Goal: Task Accomplishment & Management: Manage account settings

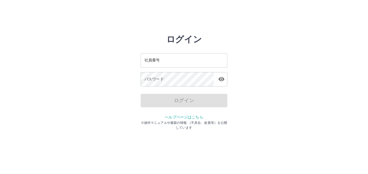
click at [166, 59] on input "社員番号" at bounding box center [184, 60] width 87 height 14
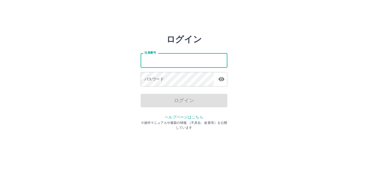
type input "*******"
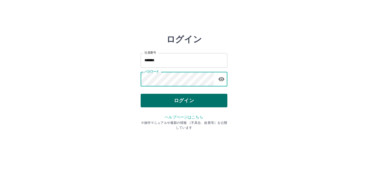
click at [162, 101] on button "ログイン" at bounding box center [184, 101] width 87 height 14
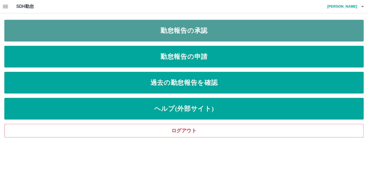
click at [122, 25] on link "勤怠報告の承認" at bounding box center [184, 31] width 360 height 22
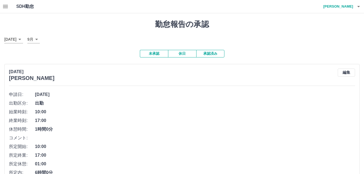
click at [214, 55] on button "承認済み" at bounding box center [210, 54] width 28 height 8
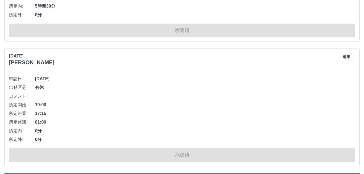
scroll to position [2641, 0]
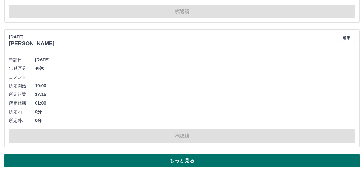
click at [112, 164] on button "もっと見る" at bounding box center [182, 161] width 356 height 14
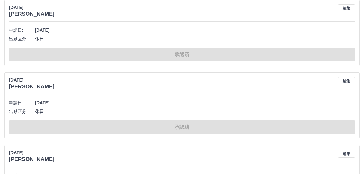
scroll to position [0, 0]
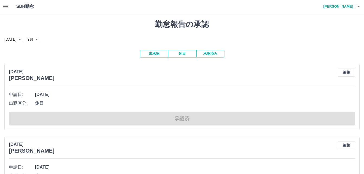
click at [155, 55] on button "未承認" at bounding box center [154, 54] width 28 height 8
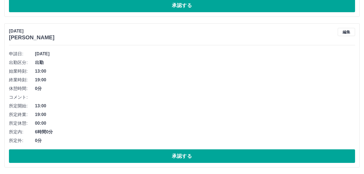
scroll to position [192, 0]
click at [342, 30] on button "編集" at bounding box center [346, 32] width 17 height 8
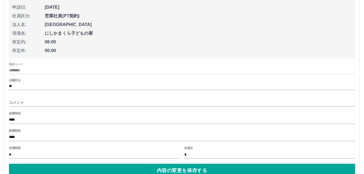
scroll to position [246, 0]
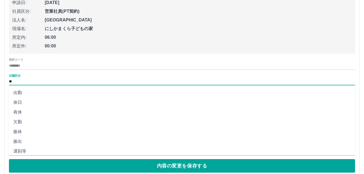
click at [17, 79] on input "**" at bounding box center [182, 81] width 346 height 7
drag, startPoint x: 17, startPoint y: 79, endPoint x: 20, endPoint y: 102, distance: 23.7
click at [20, 102] on li "休日" at bounding box center [182, 103] width 346 height 10
type input "**"
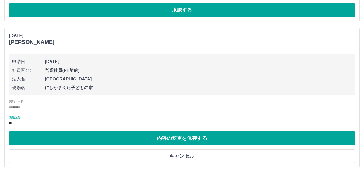
scroll to position [187, 0]
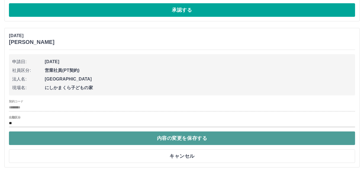
click at [51, 139] on button "内容の変更を保存する" at bounding box center [182, 139] width 346 height 14
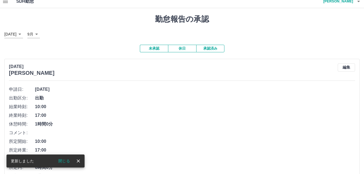
scroll to position [0, 0]
